Goal: Use online tool/utility: Use online tool/utility

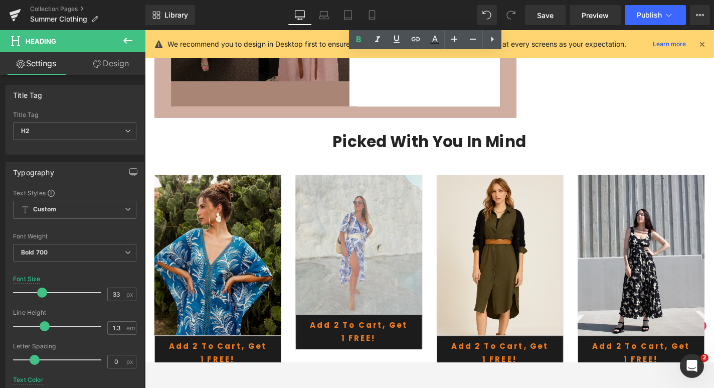
scroll to position [3713, 0]
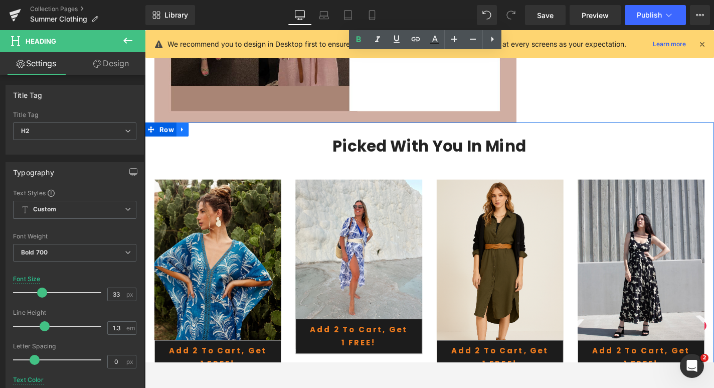
click at [187, 135] on icon at bounding box center [185, 136] width 7 height 8
click at [213, 136] on icon at bounding box center [211, 135] width 7 height 7
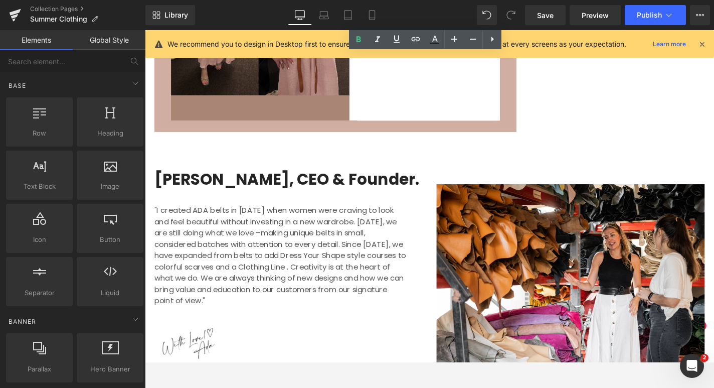
scroll to position [3704, 0]
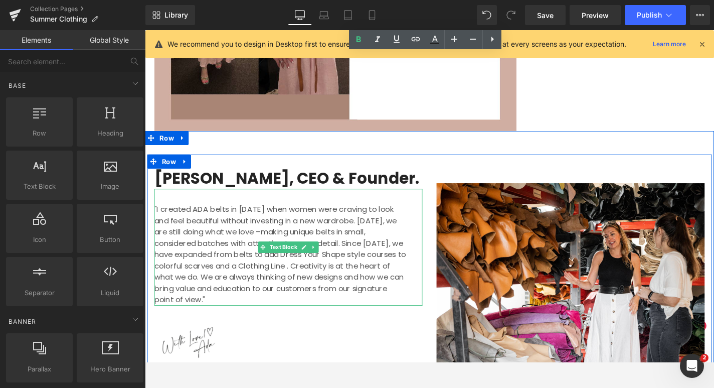
click at [262, 242] on span ""I created ADA belts in [DATE] when women were craving to look and feel beautif…" at bounding box center [289, 269] width 268 height 108
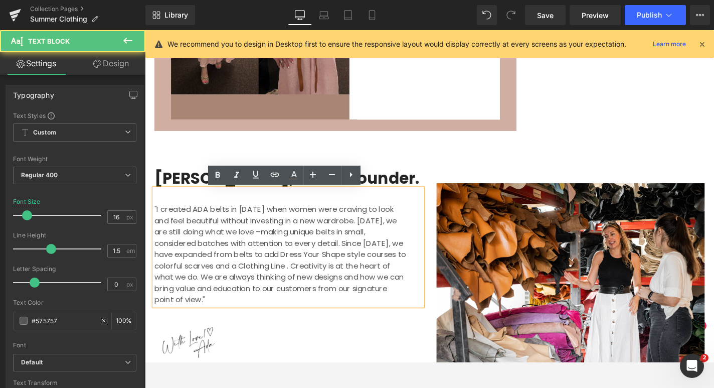
click at [199, 152] on div "[PERSON_NAME], CEO & Founder. Heading "I created ADA belts in [DATE] when women…" at bounding box center [448, 290] width 607 height 307
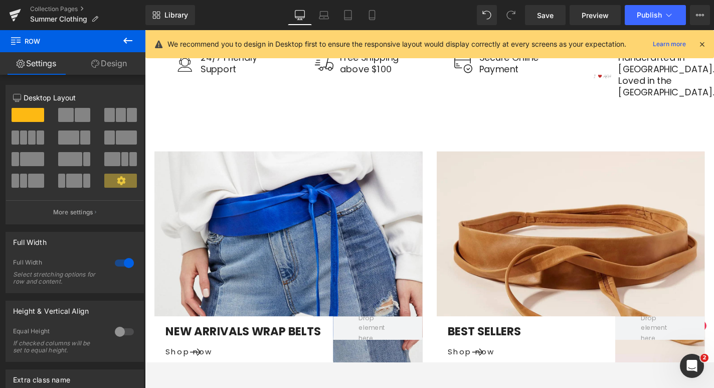
scroll to position [4106, 0]
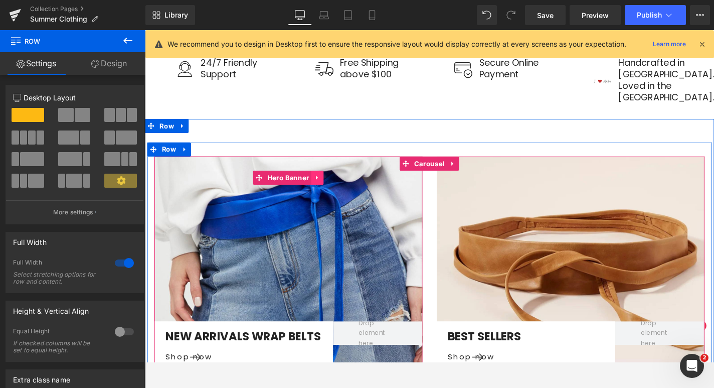
click at [330, 184] on icon at bounding box center [328, 188] width 7 height 8
click at [334, 184] on icon at bounding box center [335, 187] width 7 height 7
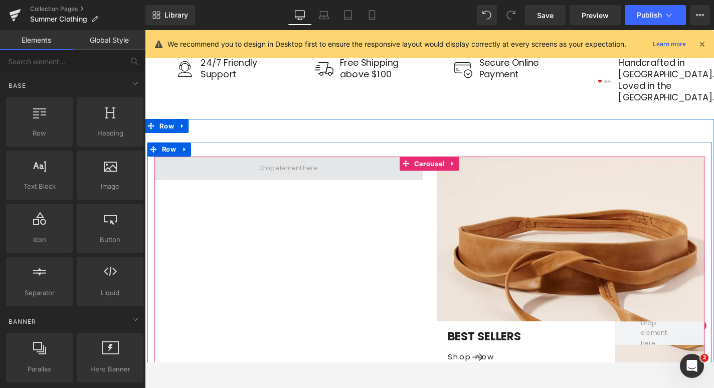
click at [338, 168] on span at bounding box center [298, 177] width 286 height 25
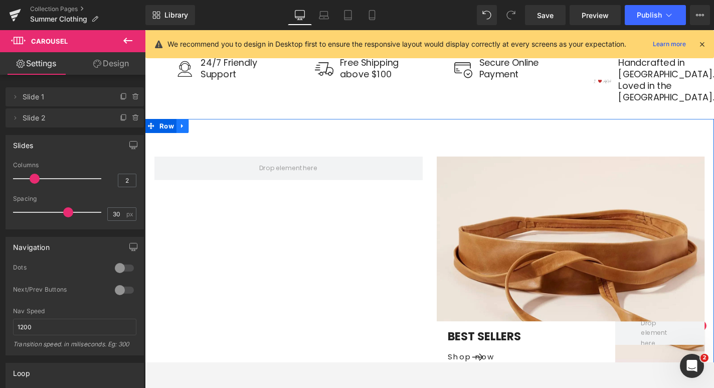
click at [188, 128] on icon at bounding box center [185, 132] width 7 height 8
click at [210, 129] on icon at bounding box center [211, 132] width 7 height 7
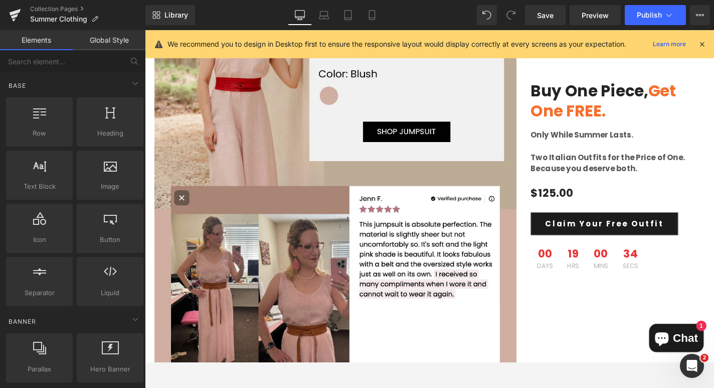
scroll to position [3397, 0]
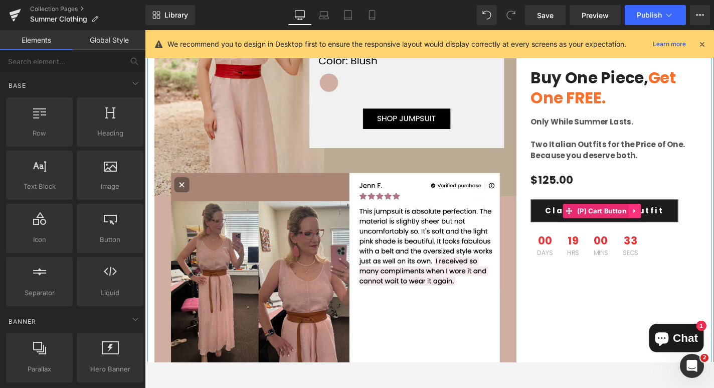
click at [670, 222] on icon at bounding box center [667, 223] width 7 height 8
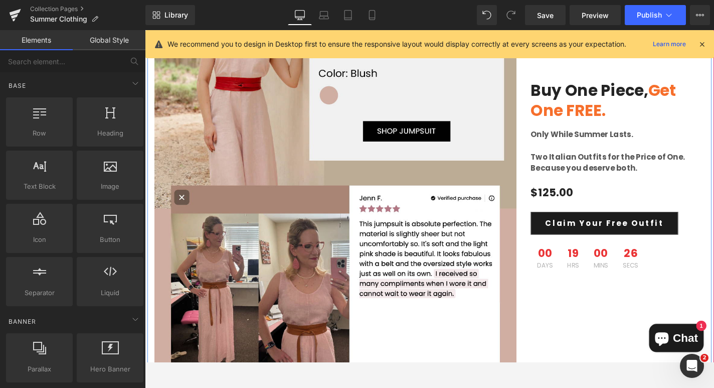
scroll to position [3389, 0]
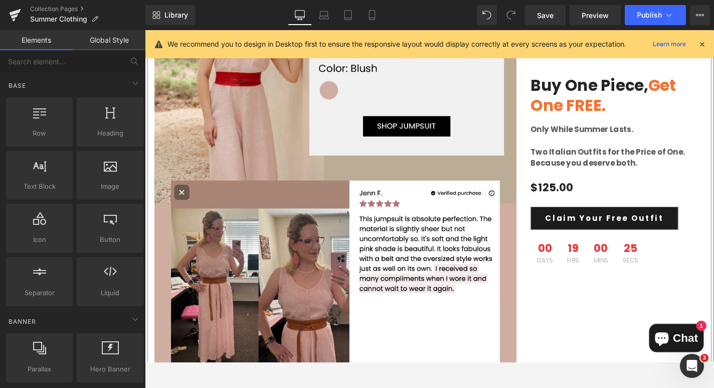
click at [615, 308] on div "Buy one piece, get one FREE. Heading Only While Summer Lasts. Two Italian Outfi…" at bounding box center [649, 182] width 201 height 541
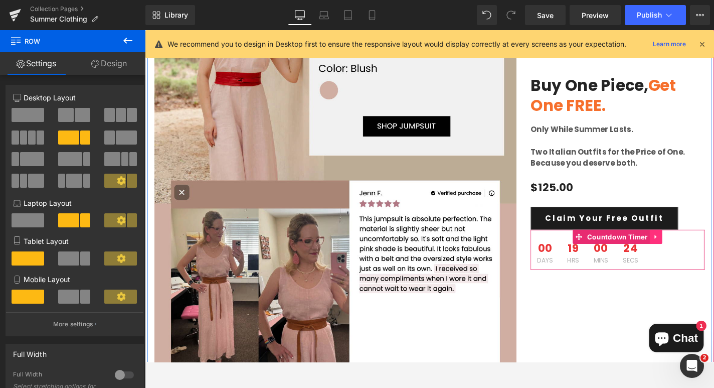
click at [691, 251] on icon at bounding box center [690, 250] width 7 height 8
click at [696, 249] on icon at bounding box center [696, 250] width 7 height 7
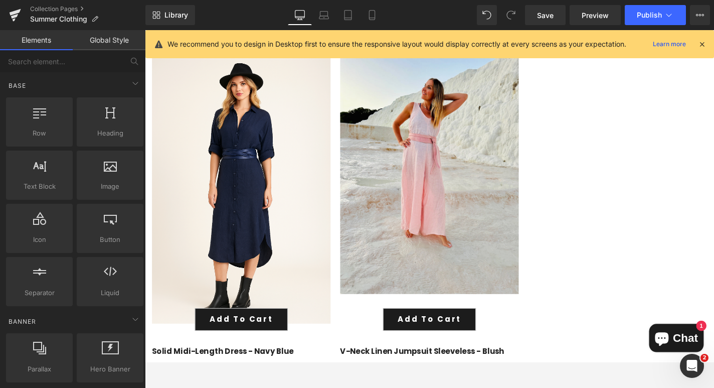
scroll to position [2608, 0]
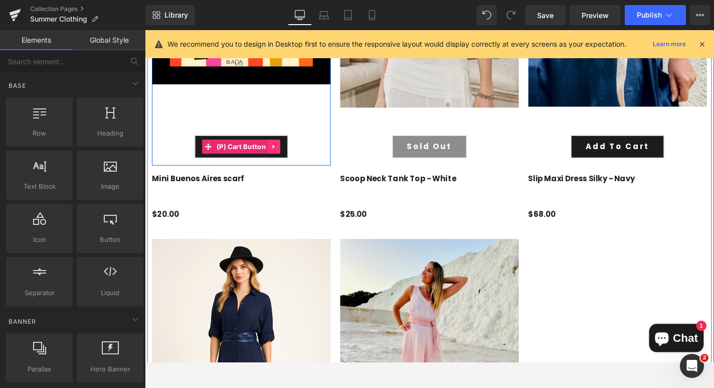
click at [286, 155] on icon at bounding box center [282, 154] width 7 height 8
click at [291, 154] on icon at bounding box center [289, 154] width 7 height 7
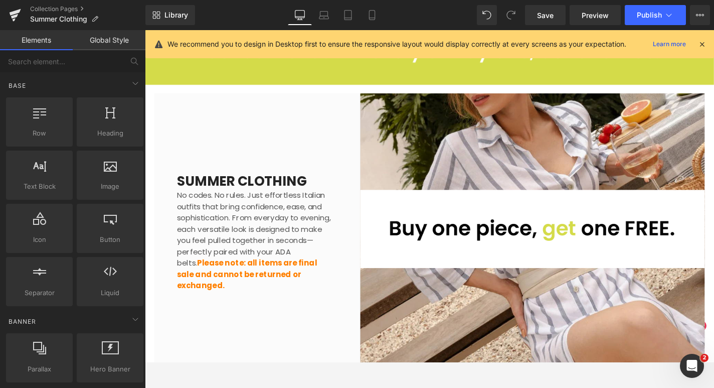
scroll to position [0, 0]
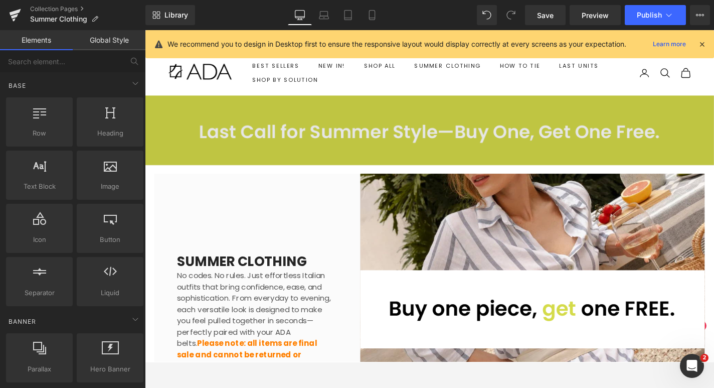
click at [404, 123] on img at bounding box center [448, 137] width 607 height 74
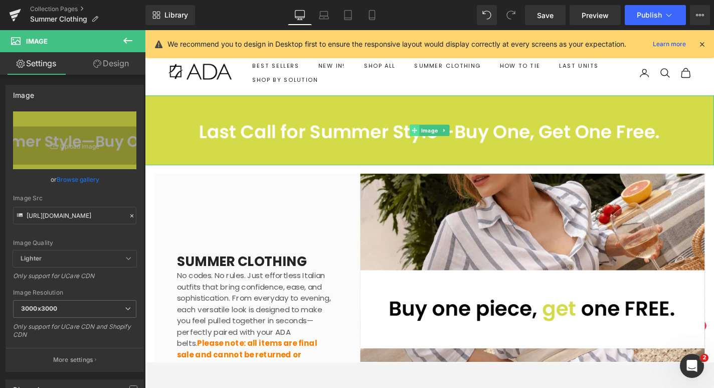
click at [429, 136] on span at bounding box center [432, 137] width 11 height 12
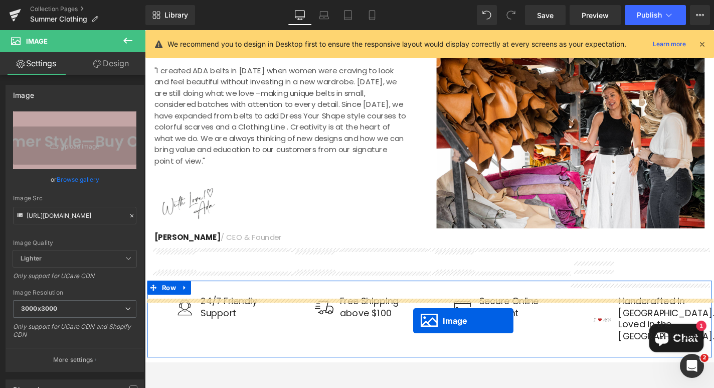
scroll to position [3862, 0]
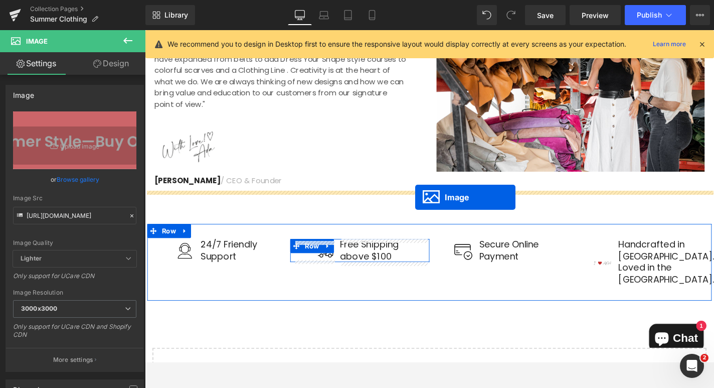
drag, startPoint x: 432, startPoint y: 137, endPoint x: 433, endPoint y: 208, distance: 70.7
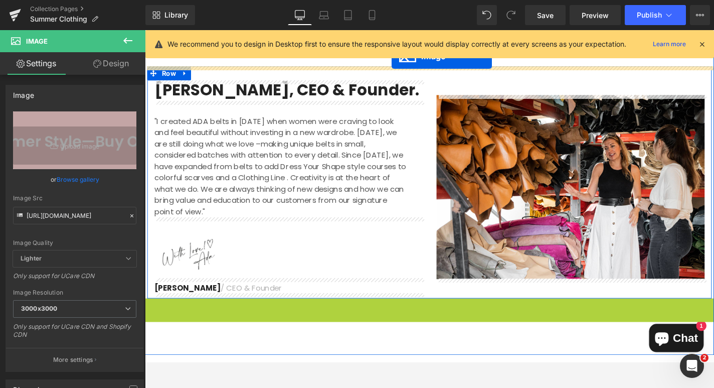
scroll to position [3672, 0]
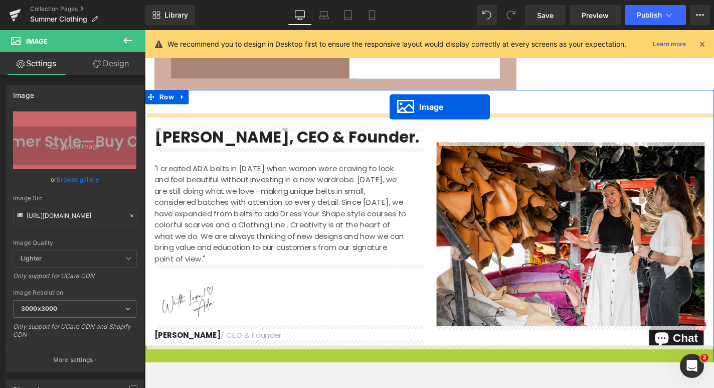
drag, startPoint x: 433, startPoint y: 282, endPoint x: 406, endPoint y: 112, distance: 171.7
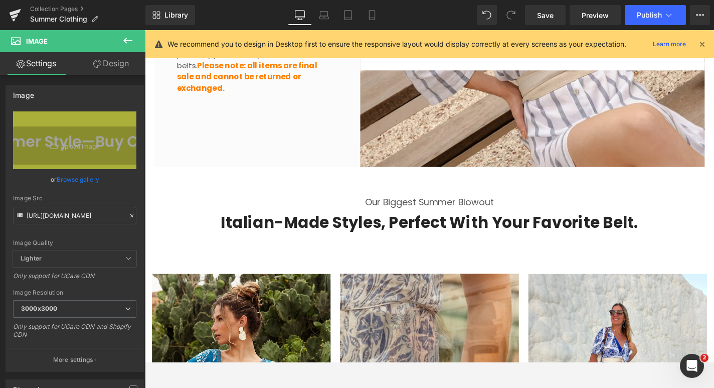
scroll to position [0, 0]
